Goal: Task Accomplishment & Management: Manage account settings

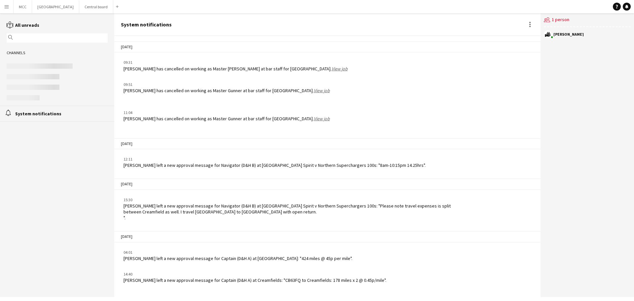
scroll to position [805, 0]
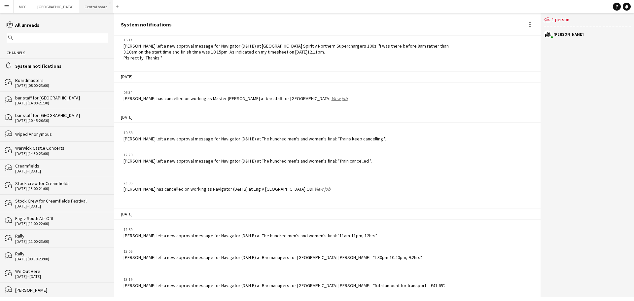
click at [102, 7] on button "Central board Close" at bounding box center [96, 6] width 34 height 13
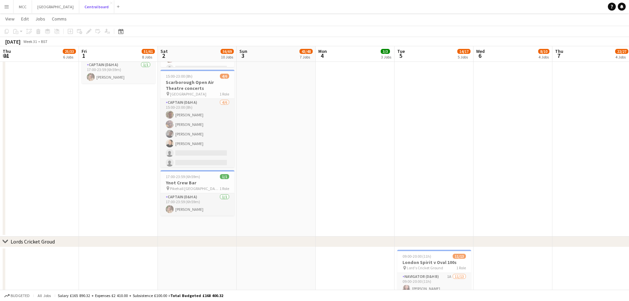
scroll to position [633, 0]
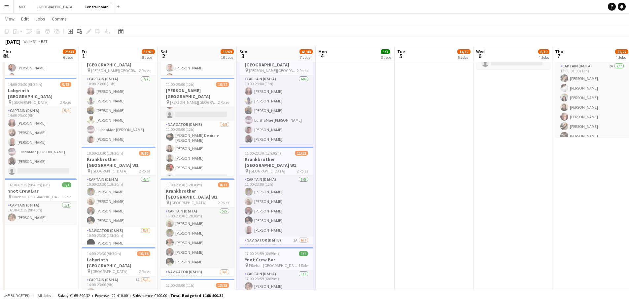
scroll to position [322, 0]
click at [369, 194] on app-date-cell "10:00-23:00 (13h) 1/1 Glasshouse 1 Role Navigator (D&H B) [DATE] 10:00-23:00 (1…" at bounding box center [355, 210] width 79 height 674
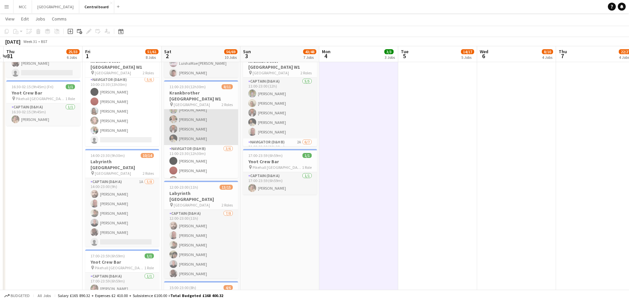
scroll to position [25, 0]
click at [203, 123] on app-card-role "Captain (D&H A) [DATE] 11:00-23:30 (12h30m) [PERSON_NAME] [PERSON_NAME] [PERSON…" at bounding box center [201, 134] width 74 height 61
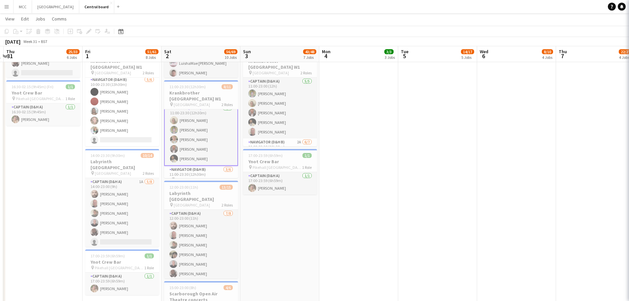
scroll to position [6, 0]
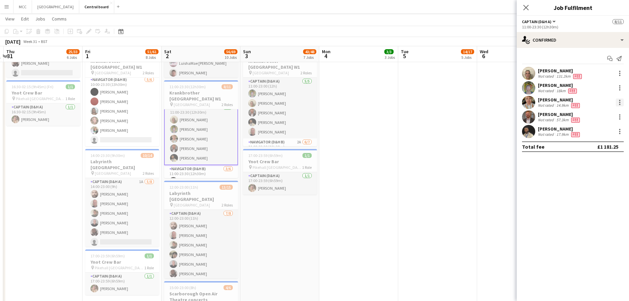
click at [619, 101] on div at bounding box center [620, 102] width 8 height 8
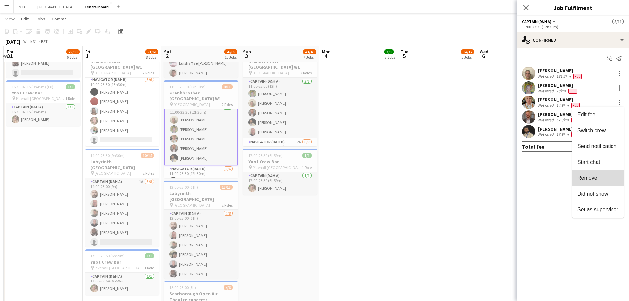
click at [585, 177] on span "Remove" at bounding box center [588, 178] width 20 height 6
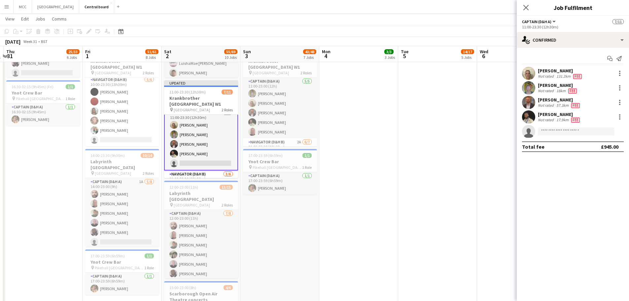
click at [383, 179] on app-date-cell "10:00-23:00 (13h) 1/1 Glasshouse 1 Role Navigator (D&H B) [DATE] 10:00-23:00 (1…" at bounding box center [358, 120] width 79 height 693
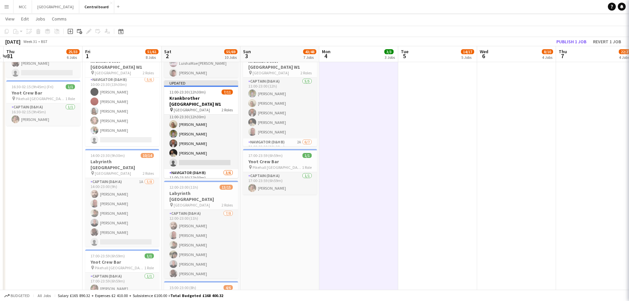
scroll to position [6, 0]
click at [572, 40] on button "Publish 1 job" at bounding box center [571, 41] width 35 height 9
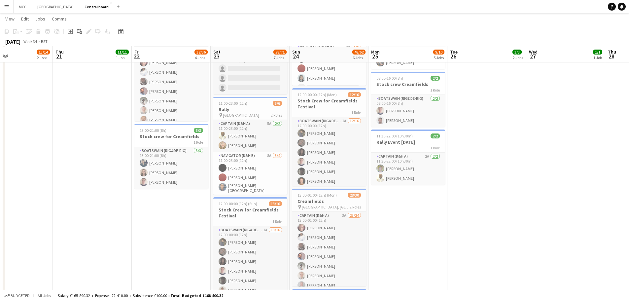
scroll to position [313, 0]
click at [403, 229] on app-date-cell "07:30-13:00 (5h30m) 3/3 Creamfields container Bar 1 Role Captain (D&H A) 2A [DA…" at bounding box center [408, 228] width 79 height 693
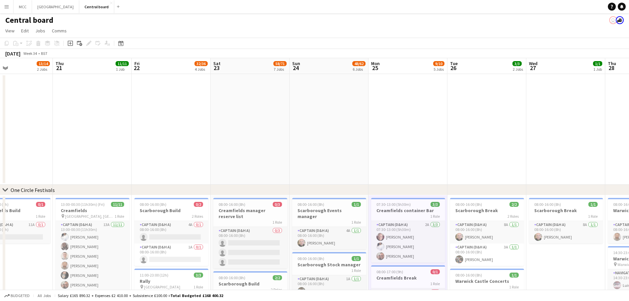
scroll to position [0, 0]
